Goal: Contribute content

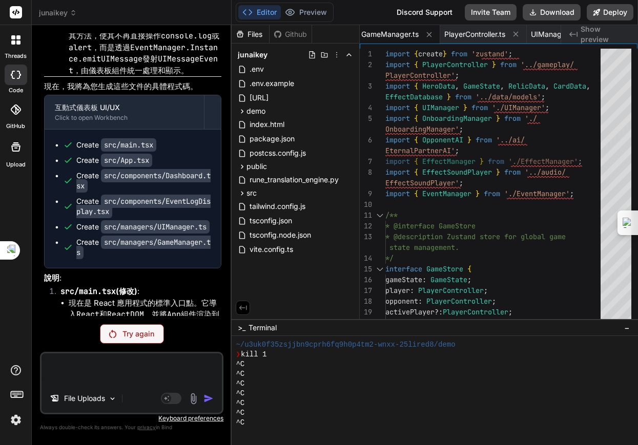
scroll to position [1061, 0]
click at [130, 324] on div "Try again" at bounding box center [132, 333] width 64 height 19
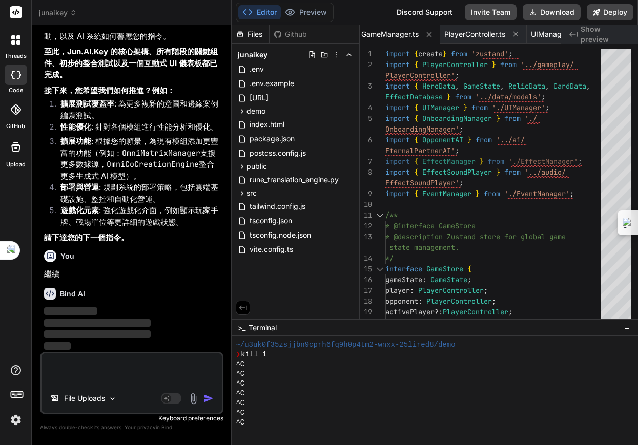
scroll to position [52030, 0]
click at [68, 11] on span "junaikey" at bounding box center [58, 13] width 38 height 10
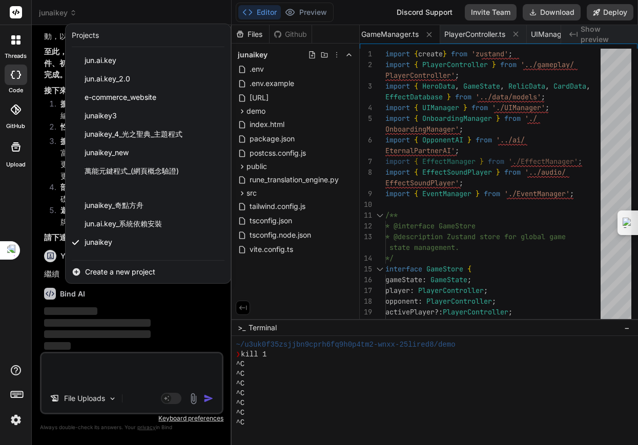
click at [42, 195] on div at bounding box center [319, 222] width 638 height 445
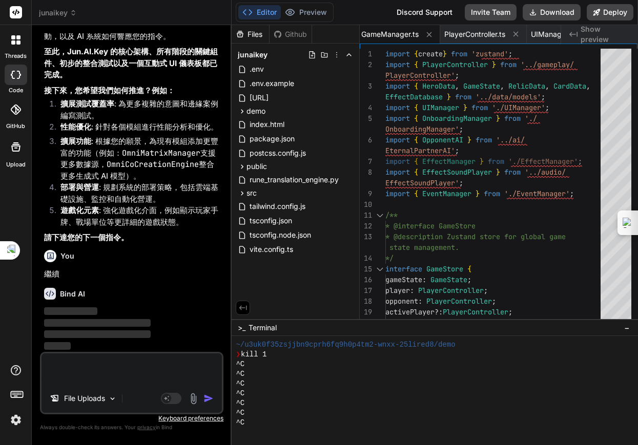
type textarea "x"
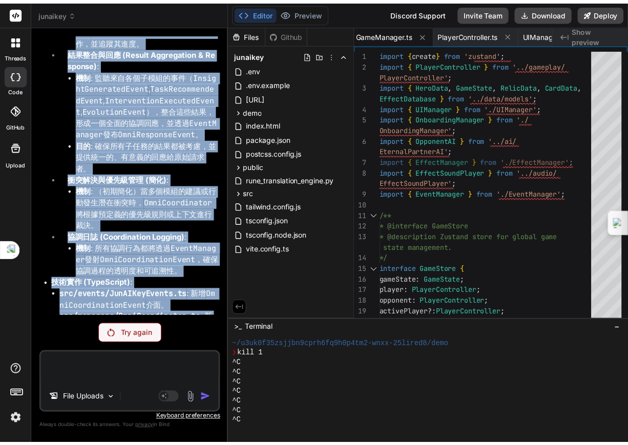
scroll to position [42325, 0]
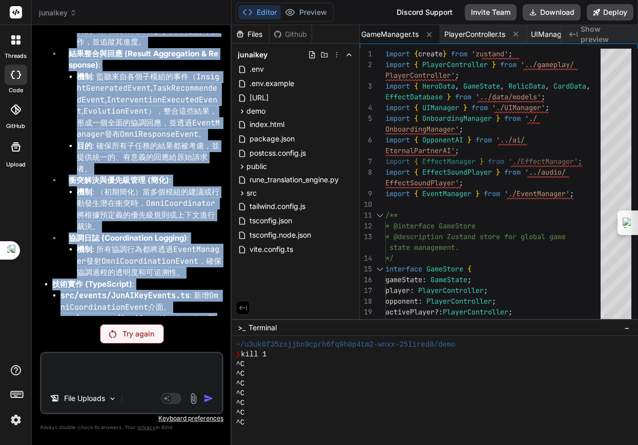
drag, startPoint x: 99, startPoint y: 300, endPoint x: 37, endPoint y: 151, distance: 161.5
click at [37, 151] on div "Bind AI Web Search Created with Pixso. Code Generator You 但我畫面沒有跟著去3001 Bind AI…" at bounding box center [132, 235] width 200 height 420
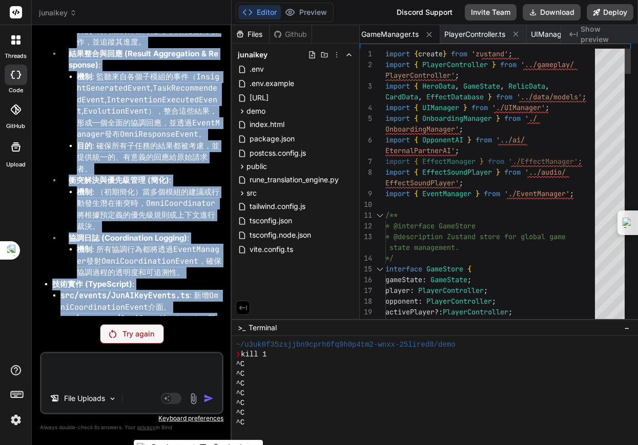
scroll to position [42890, 0]
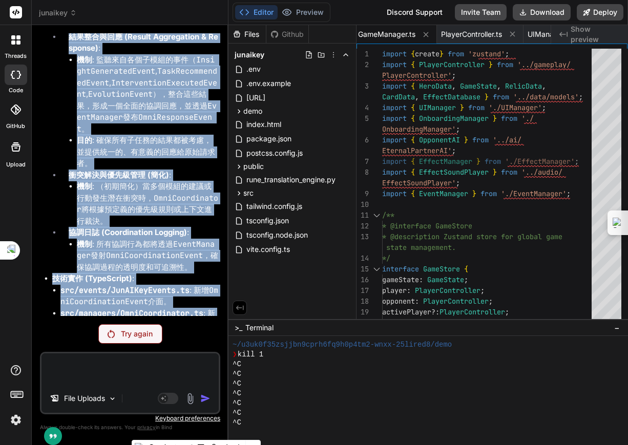
type textarea "EventManager.Instance.subscribe((event) => { if (event.type === 'GameStateChang…"
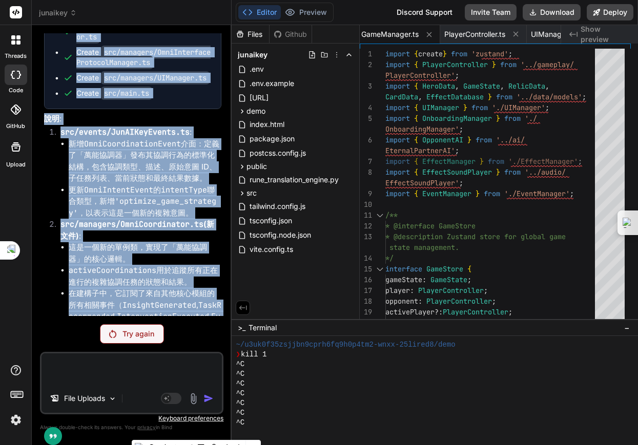
scroll to position [42325, 0]
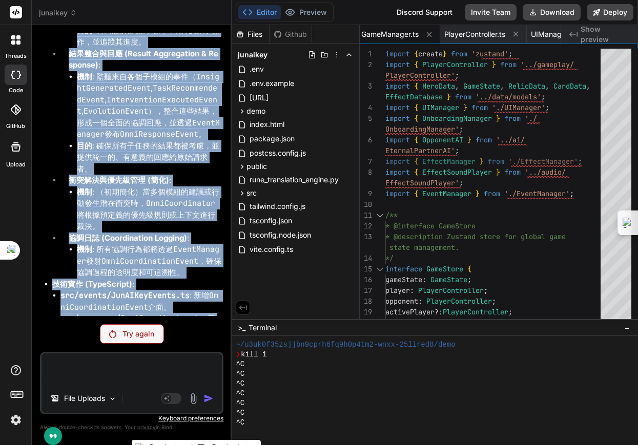
copy div "loremi：dol - sitametco adipi：elits (Doei-Temporincid) ut : laboreetdo「magnaa」en…"
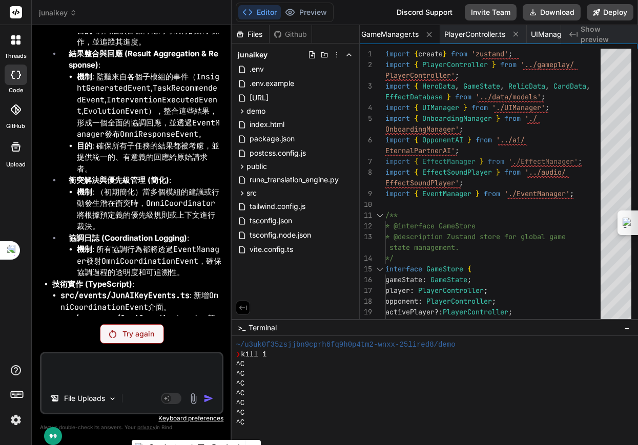
click at [15, 15] on rect at bounding box center [16, 12] width 12 height 12
click at [49, 16] on span "junaikey" at bounding box center [58, 13] width 38 height 10
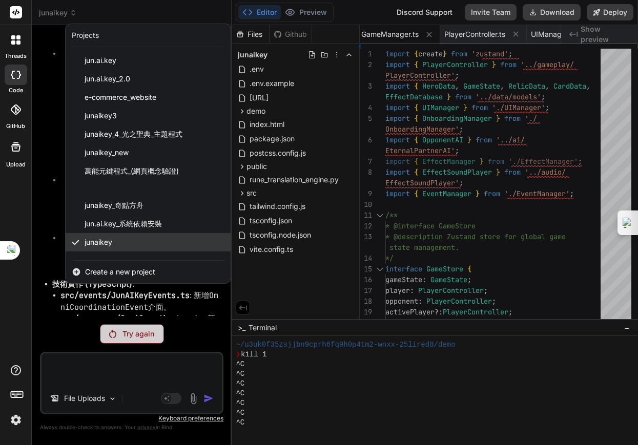
scroll to position [32, 0]
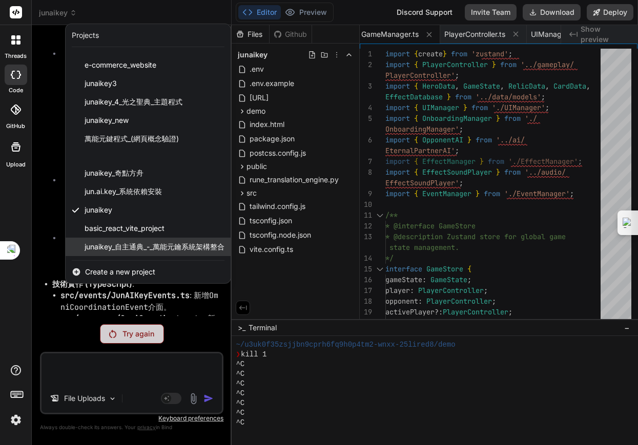
click at [148, 243] on span "junaikey_自主通典_-_萬能元鑰系統架構整合" at bounding box center [155, 247] width 140 height 10
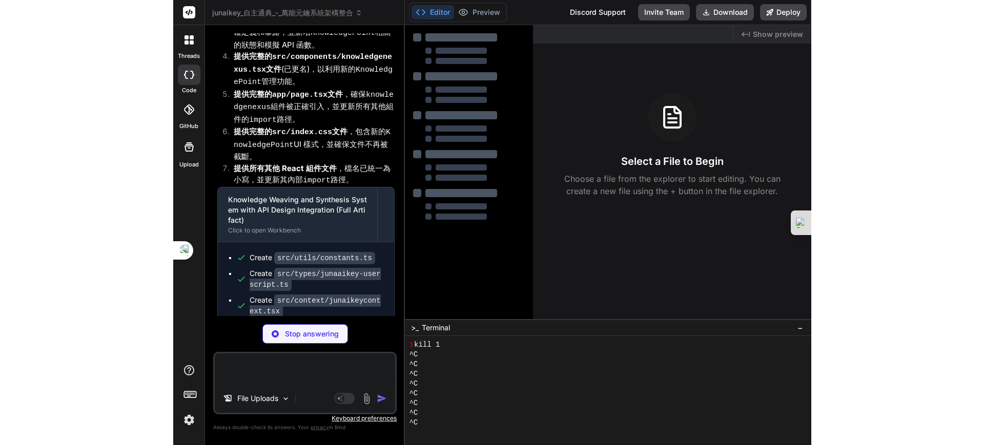
scroll to position [3865, 0]
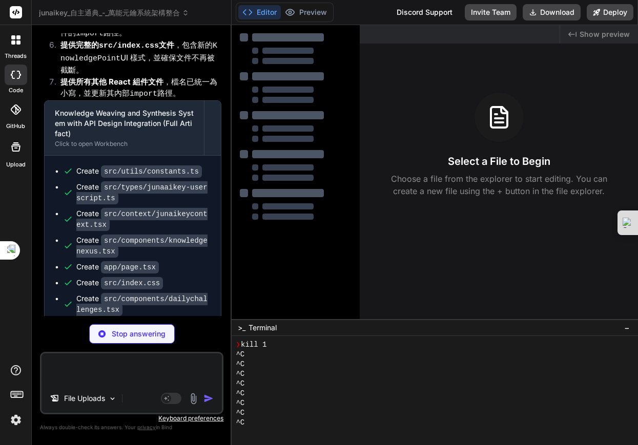
type textarea "x"
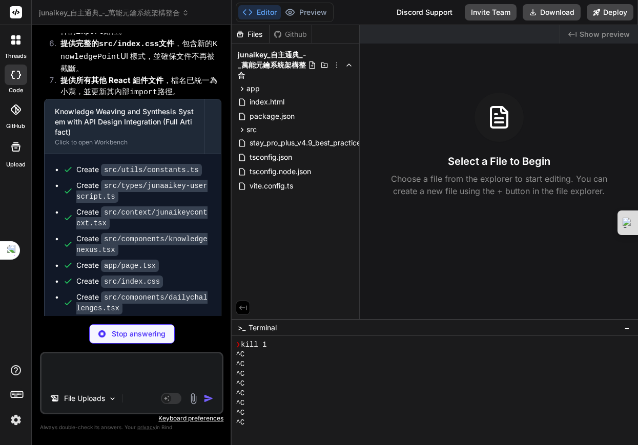
click at [82, 360] on textarea at bounding box center [132, 369] width 180 height 31
drag, startPoint x: 83, startPoint y: 360, endPoint x: 64, endPoint y: 359, distance: 18.5
click at [64, 359] on textarea at bounding box center [132, 369] width 180 height 31
type textarea "ㄙ"
type textarea "x"
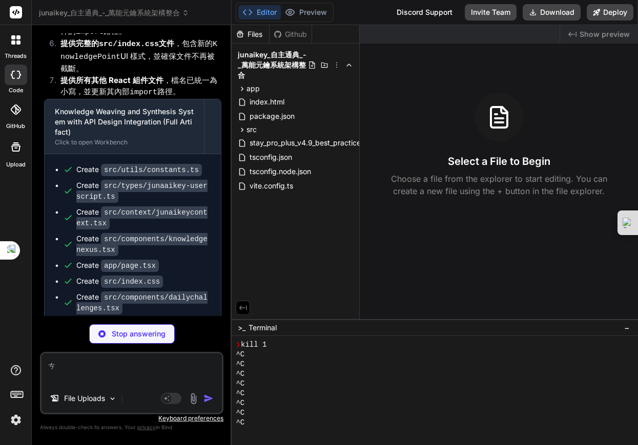
type textarea "ㄘㄨ"
type textarea "x"
type textarea "ㄘ"
type textarea "x"
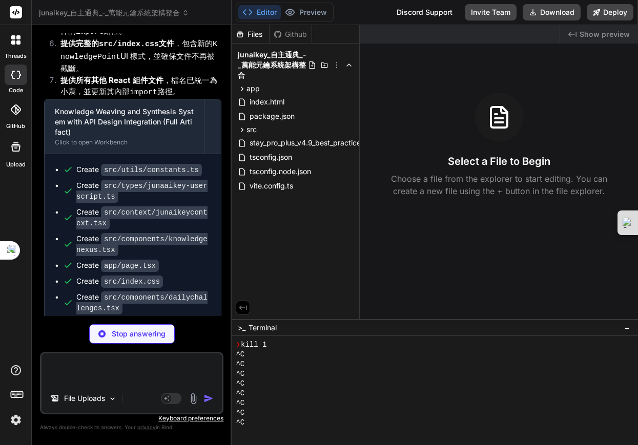
type textarea "ㄐ"
type textarea "x"
type textarea "ㄐㄧ"
type textarea "x"
type textarea "季"
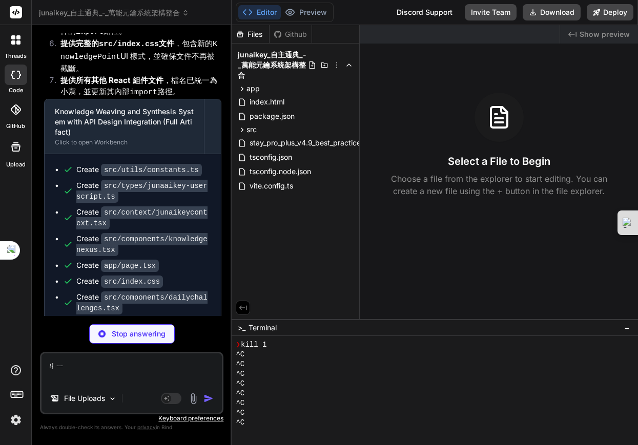
type textarea "x"
type textarea "季ㄒ"
type textarea "x"
type textarea "季ㄒㄩ"
type textarea "x"
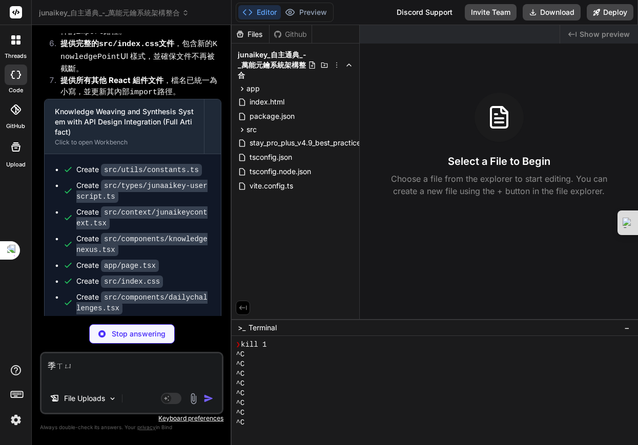
type textarea "繼續"
type textarea "x"
type textarea "繼續"
type textarea "x"
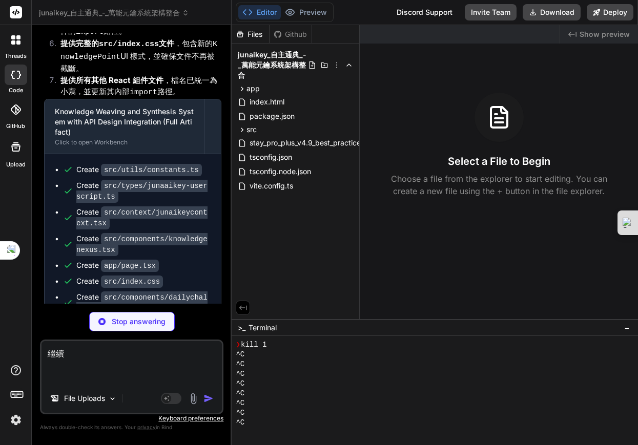
type textarea "繼續"
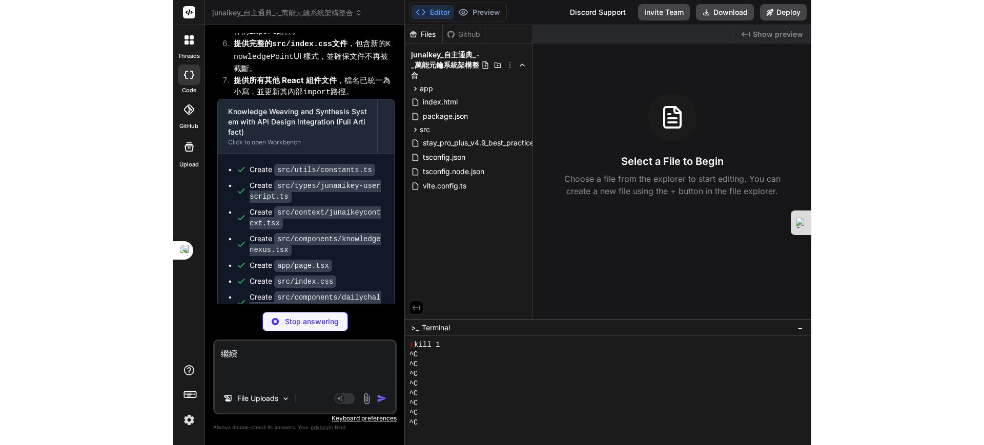
scroll to position [1052, 0]
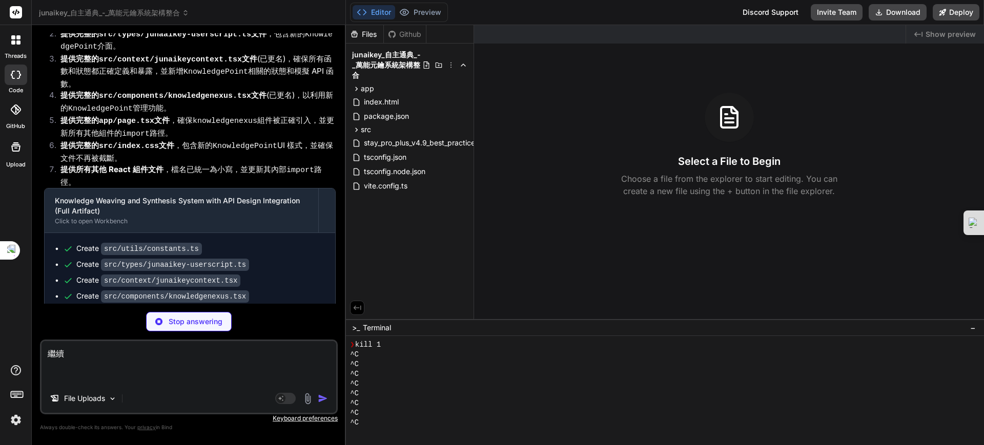
click at [208, 327] on div "Stop answering" at bounding box center [189, 321] width 86 height 19
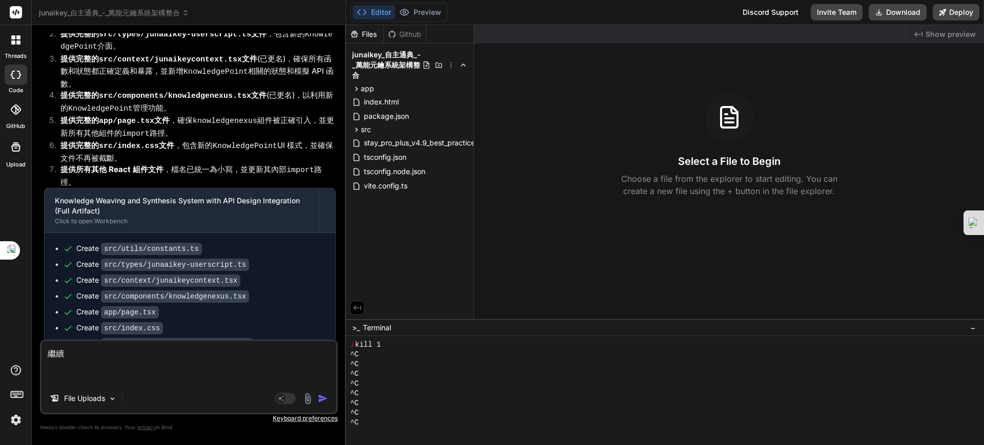
scroll to position [2707, 0]
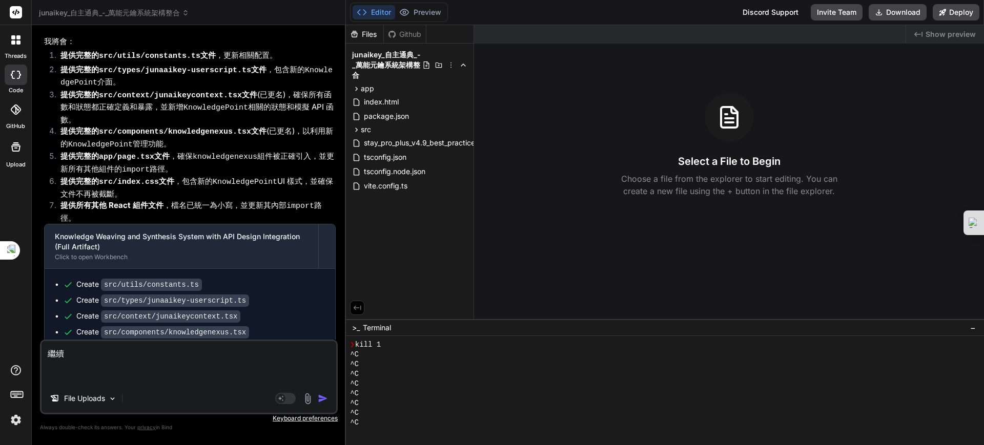
click at [323, 396] on img "button" at bounding box center [323, 399] width 10 height 10
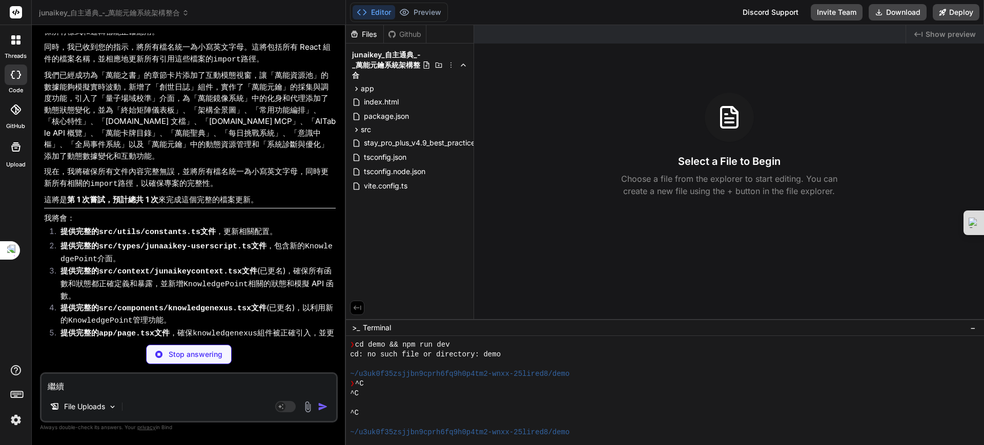
scroll to position [859, 0]
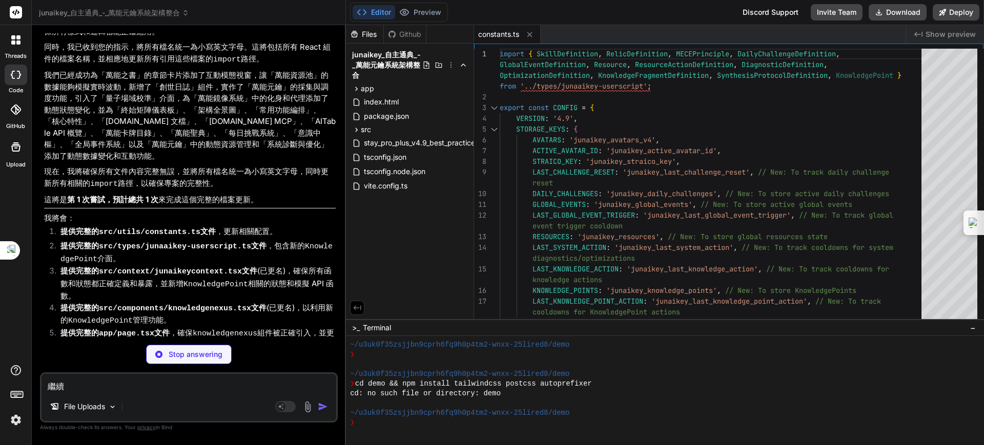
type textarea "x"
type textarea "}"
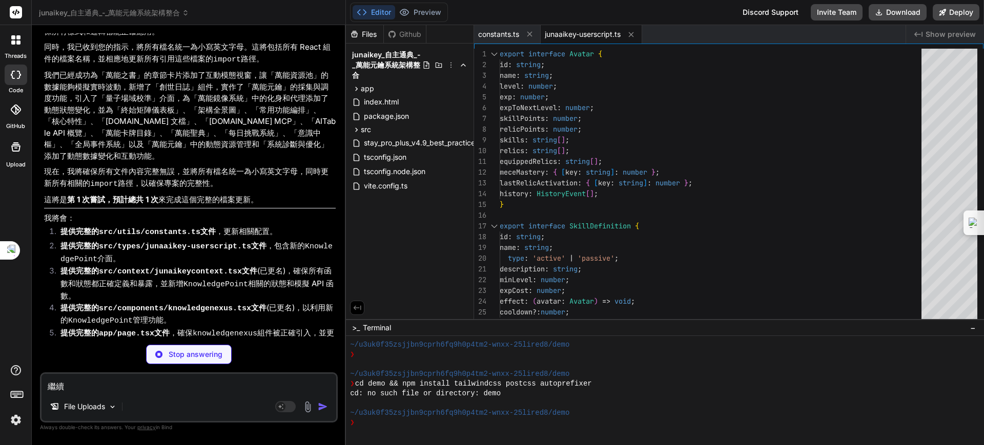
type textarea "x"
drag, startPoint x: 348, startPoint y: 375, endPoint x: 455, endPoint y: 189, distance: 214.6
type textarea "export interface Avatar { id: string; name: string; level: number; exp: number;…"
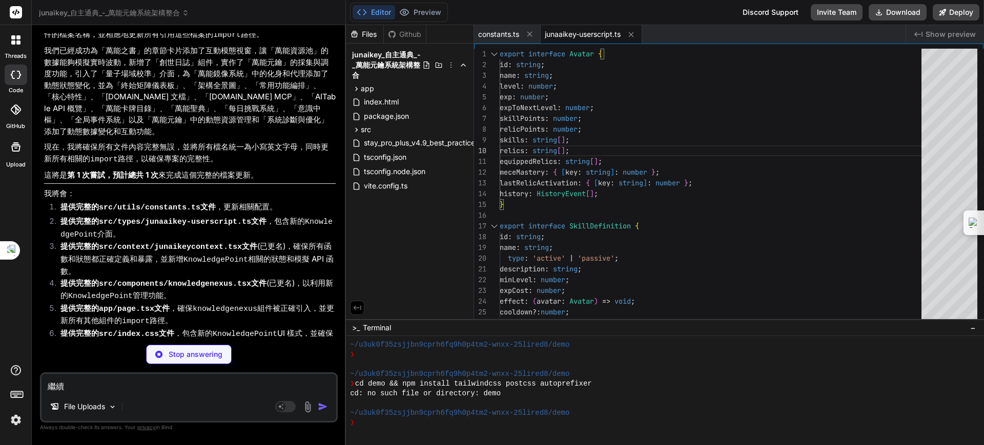
scroll to position [3253, 0]
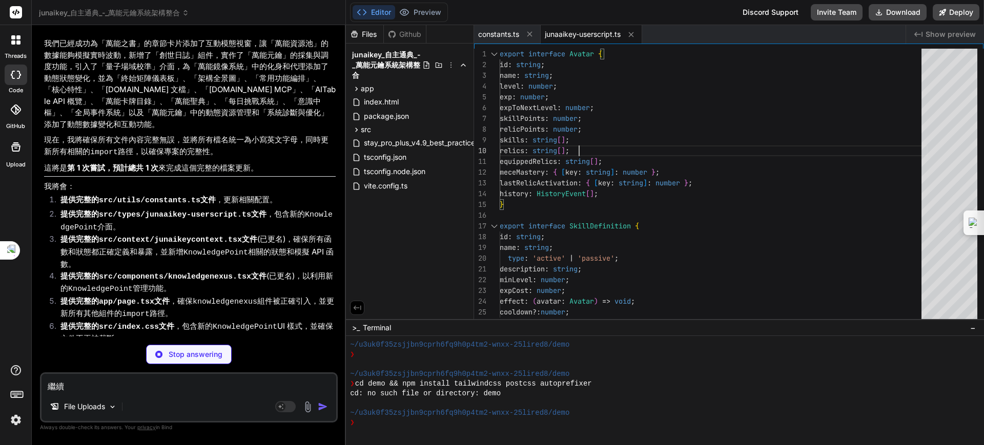
type textarea "x"
type textarea "<p>創世建築師，《JunAiKey 自主通典》終極創元版已瑰美顯化！</p> <p>從抽象的量子聖典到具體的鏡像化身，從終始矩陣到萬能顯化——一切皆已按您的…"
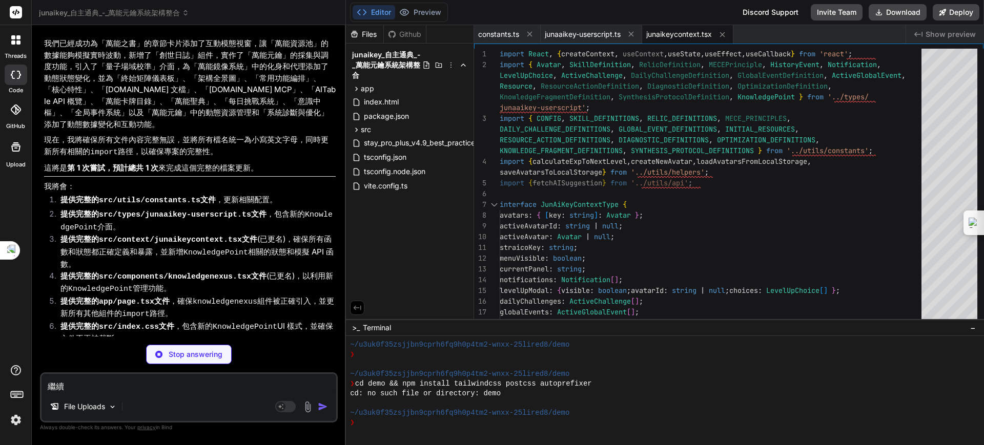
type textarea "x"
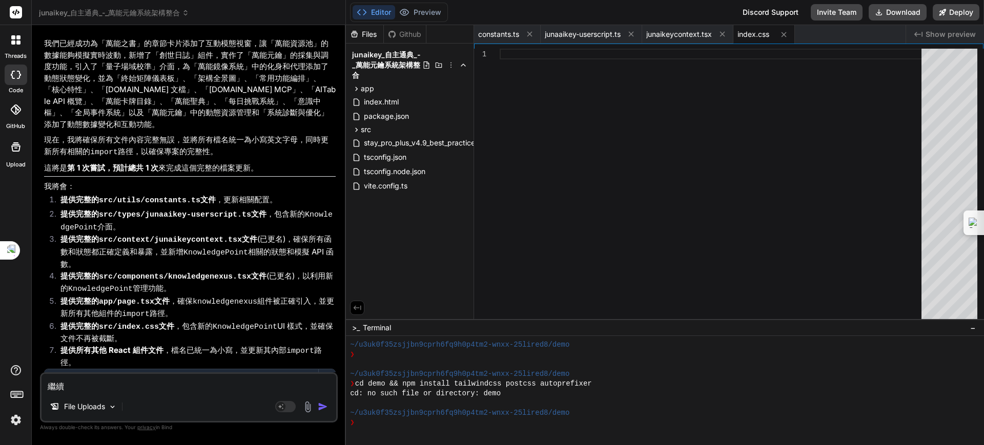
drag, startPoint x: 157, startPoint y: 386, endPoint x: 167, endPoint y: 364, distance: 24.1
click at [157, 386] on textarea "繼續" at bounding box center [189, 383] width 295 height 18
type textarea "ㄨ"
type textarea "x"
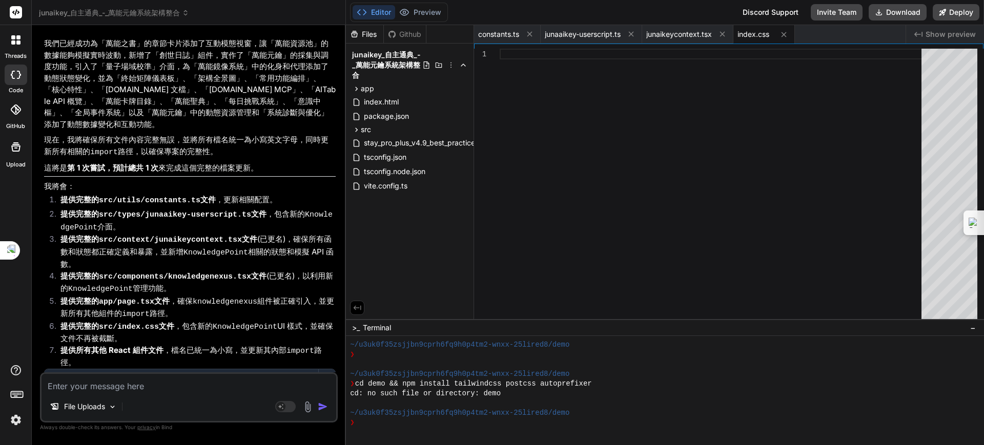
type textarea "ㄗ"
type textarea "x"
type textarea "ㄗㄞ"
type textarea "x"
type textarea "在"
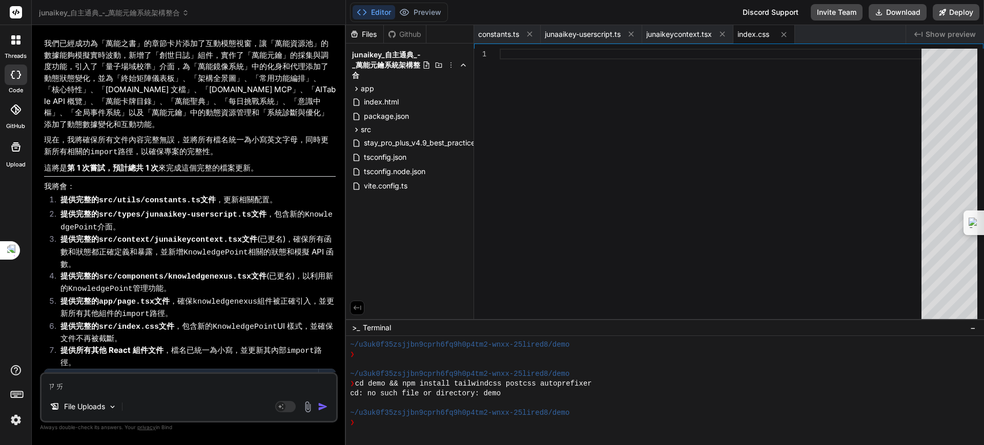
type textarea "x"
type textarea "在ㄘ"
type textarea "x"
type textarea "再次"
type textarea "x"
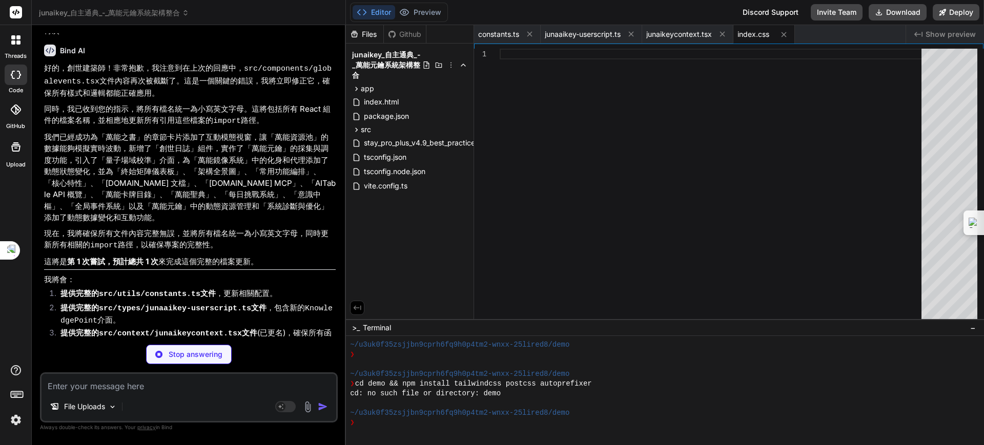
scroll to position [3806, 0]
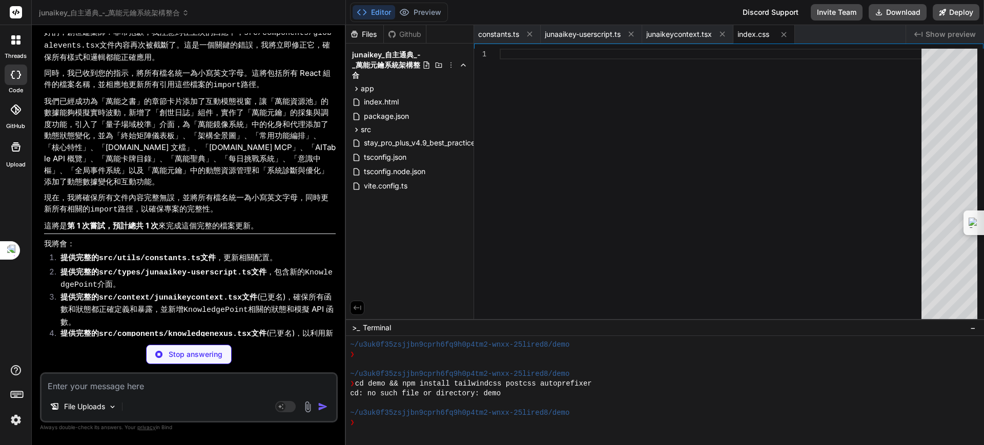
type textarea "x"
type textarea "}, }, ];"
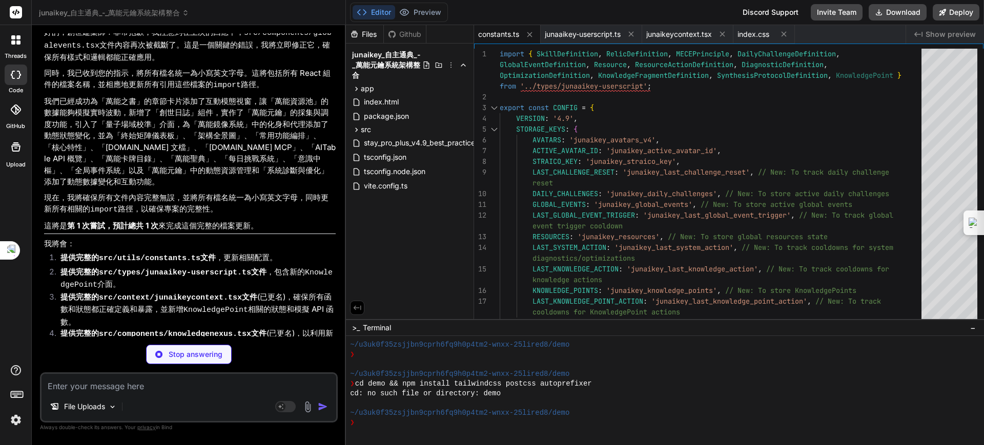
type textarea "x"
type textarea "}"
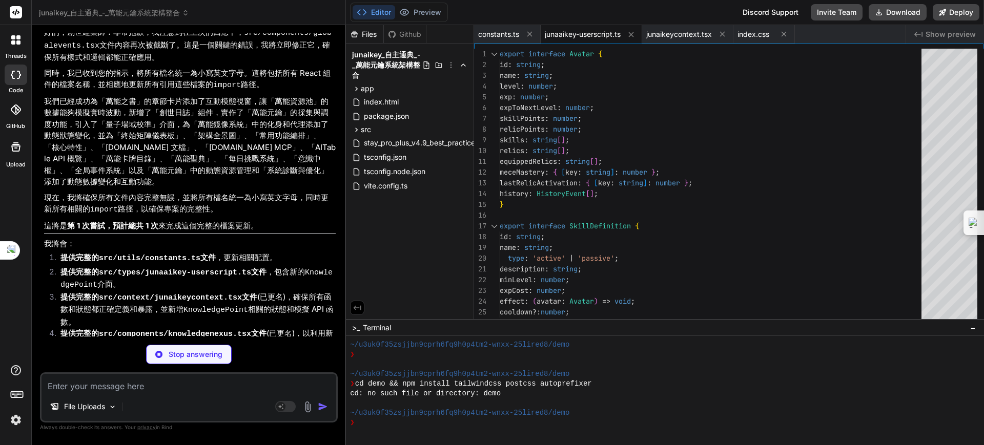
scroll to position [3838, 0]
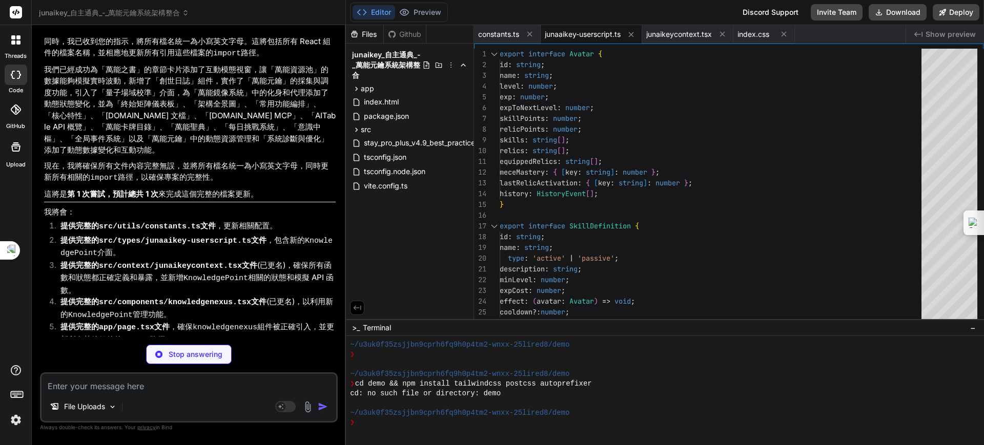
type textarea "x"
type textarea "} return context; };"
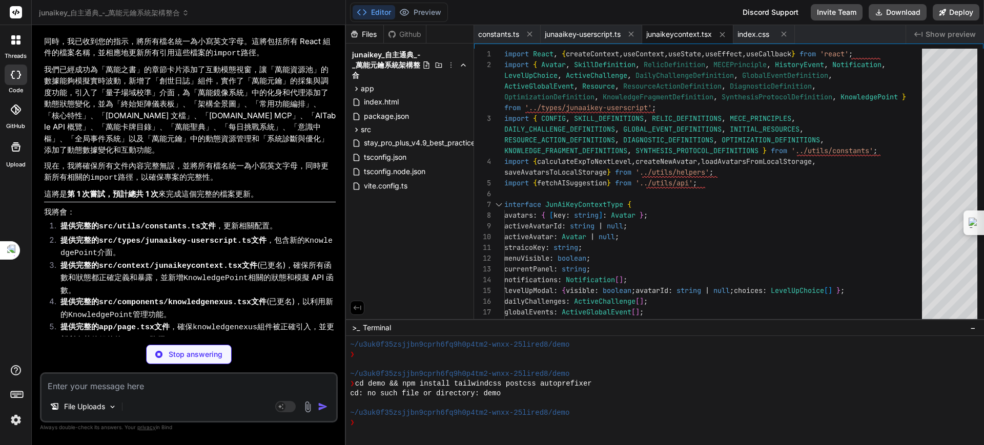
type textarea "x"
type textarea "</p> </div> ); }; export default KnowledgeNexus;"
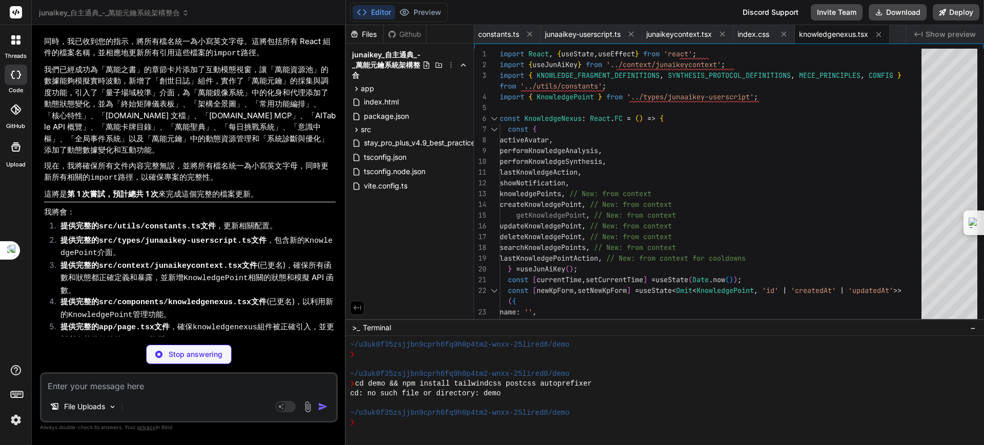
type textarea "x"
type textarea "</div> ); }; export default JunAiKeyPage;"
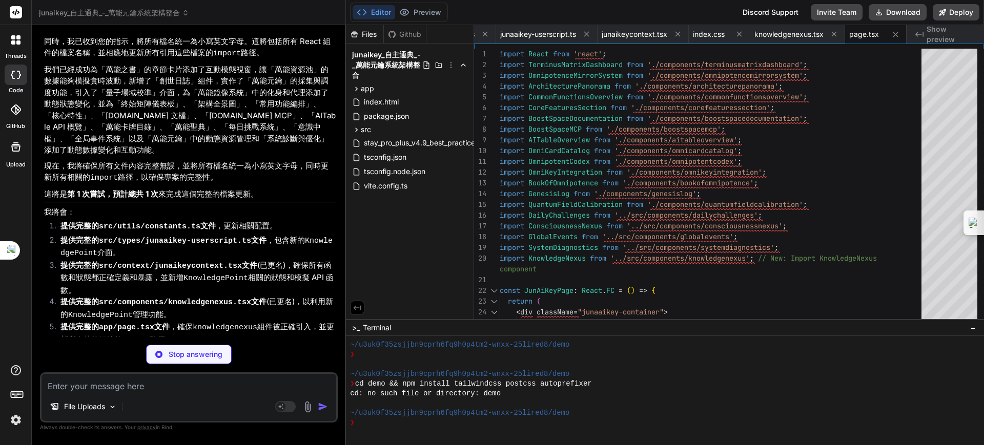
type textarea "x"
type textarea "} .knowledge-nexus-section .form-group textarea { min-height: 80px; resize: ver…"
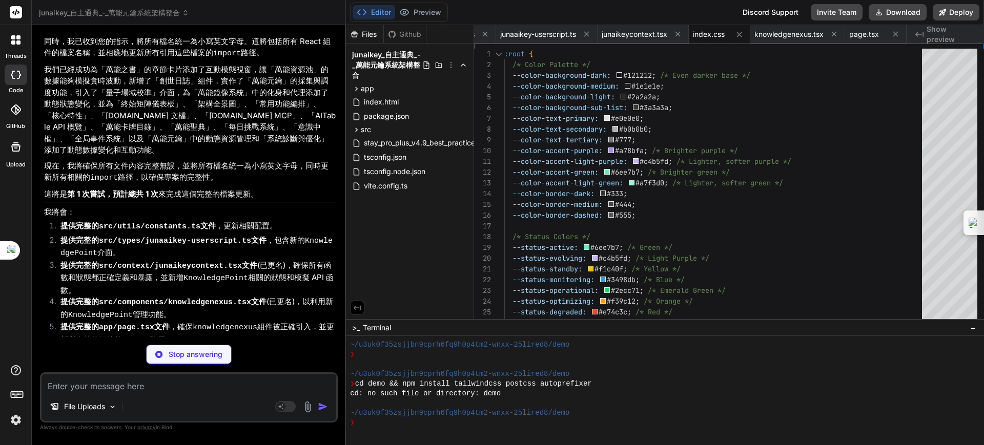
type textarea "x"
type textarea "<p className="footer-note" style={{marginTop: '2rem'}}> 每日挑戰將在每天自動更新，鼓勵您持續探索《Ju…"
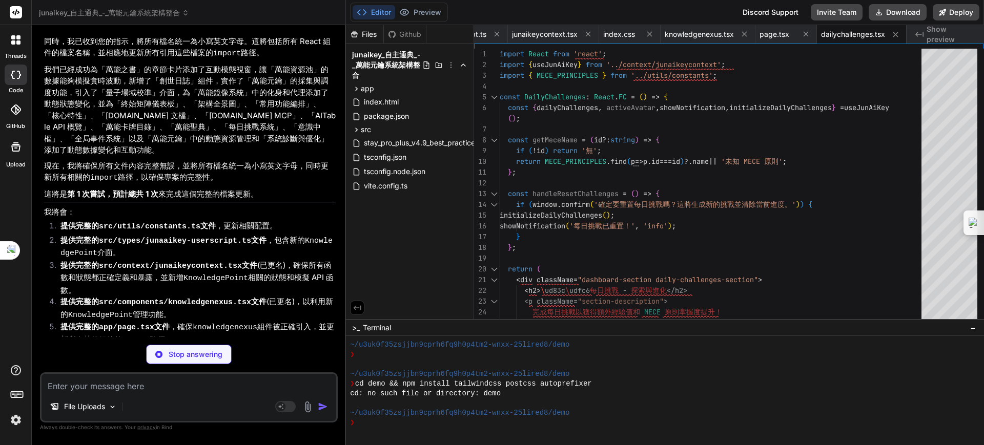
type textarea "x"
type textarea "); }; export default ConsciousnessNexus;"
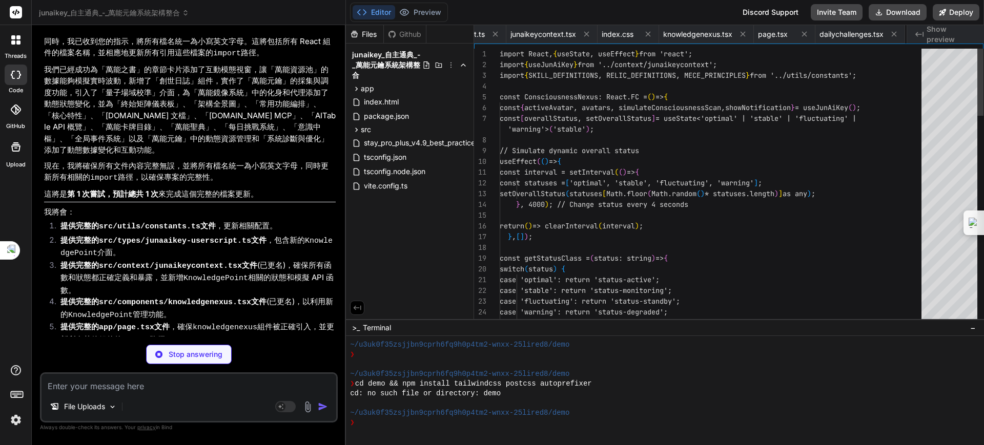
scroll to position [0, 238]
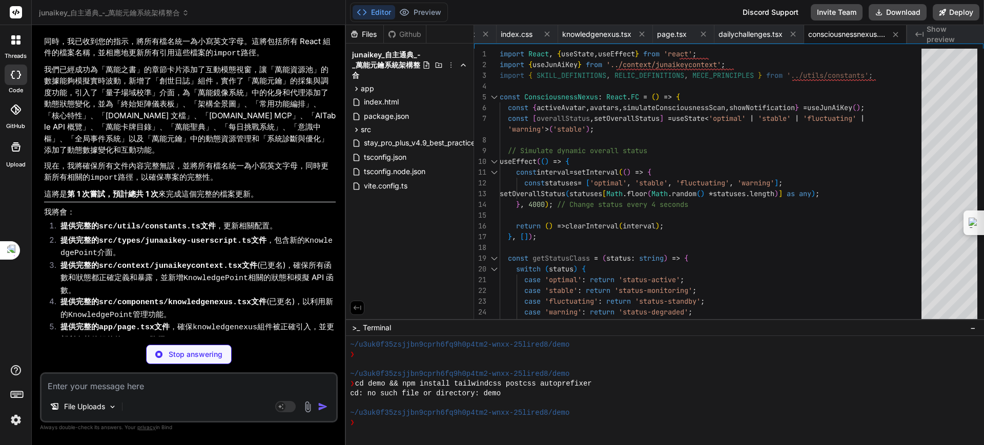
type textarea "x"
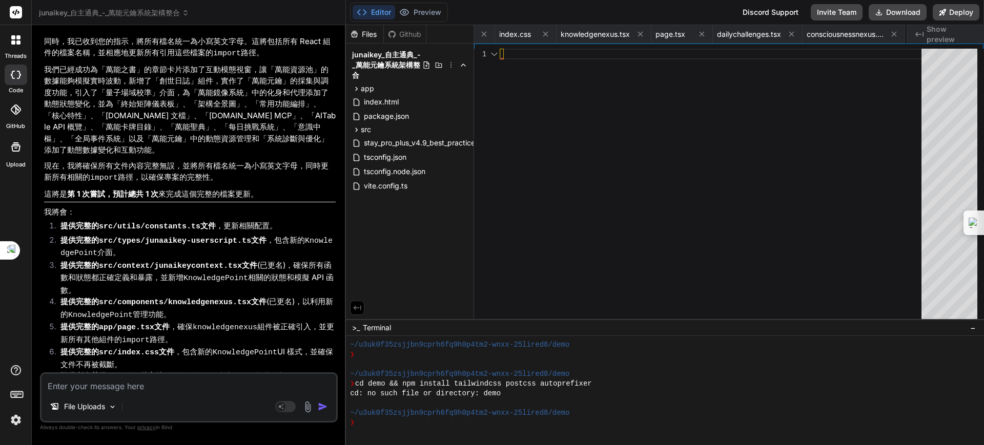
scroll to position [0, 319]
